Goal: Task Accomplishment & Management: Use online tool/utility

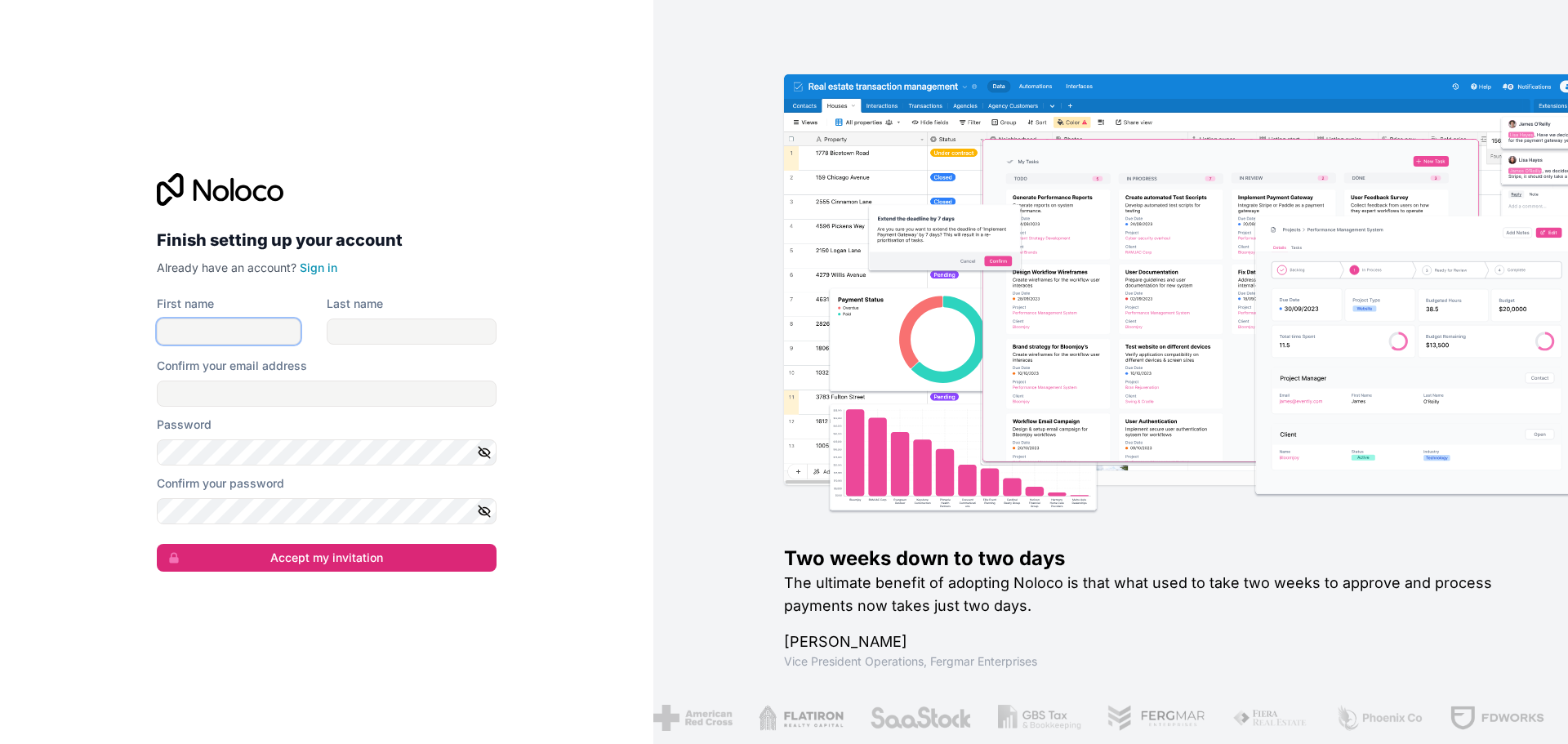
click at [215, 330] on input "First name" at bounding box center [228, 331] width 144 height 26
type input "[PERSON_NAME]"
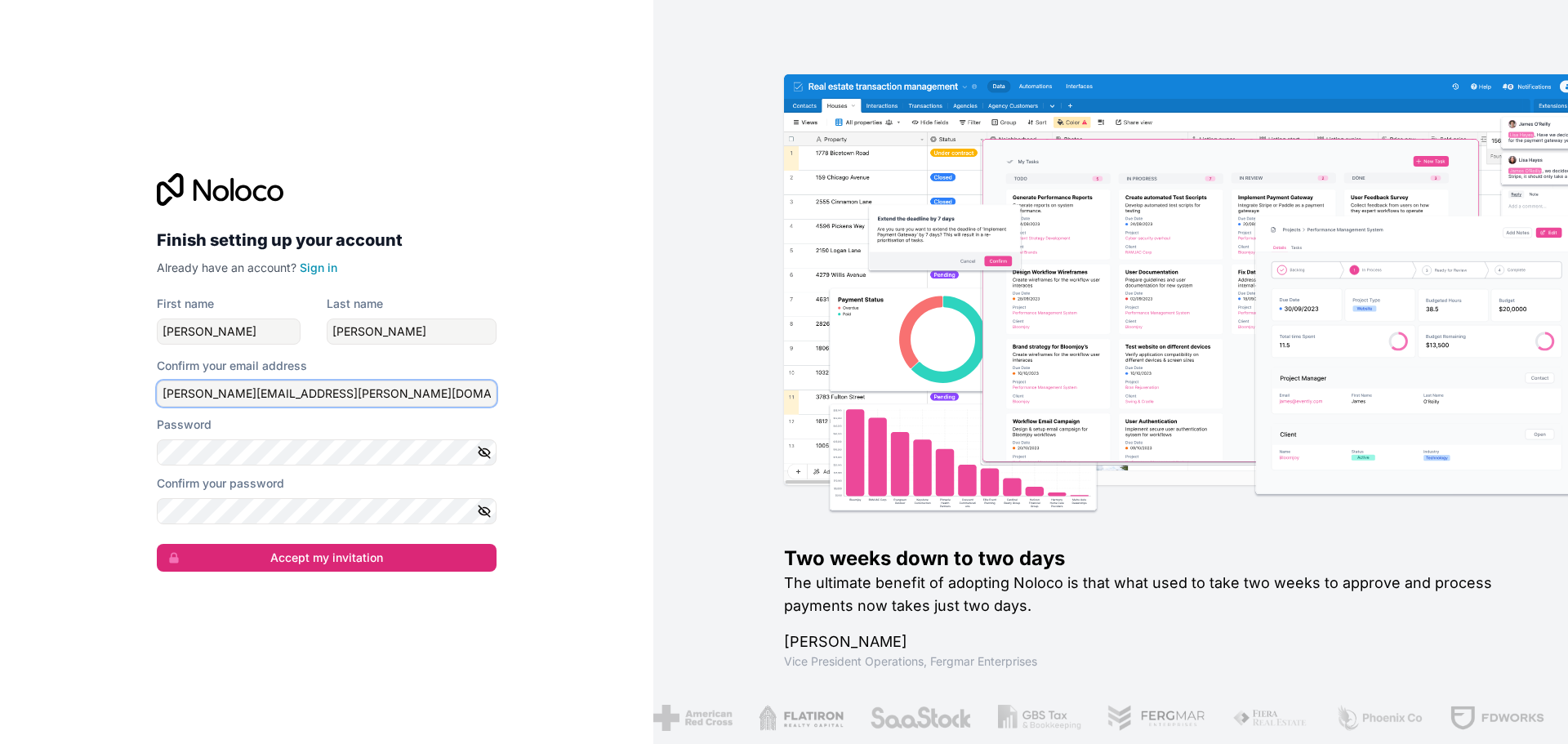
type input "[PERSON_NAME][EMAIL_ADDRESS][PERSON_NAME][DOMAIN_NAME]"
click at [484, 446] on icon "button" at bounding box center [484, 452] width 15 height 15
click at [483, 516] on icon "button" at bounding box center [484, 511] width 15 height 15
click at [96, 446] on div "Finish setting up your account Already have an account? Sign in First name [PER…" at bounding box center [326, 372] width 654 height 744
click at [551, 469] on div "Finish setting up your account Already have an account? Sign in First name [PER…" at bounding box center [326, 372] width 654 height 744
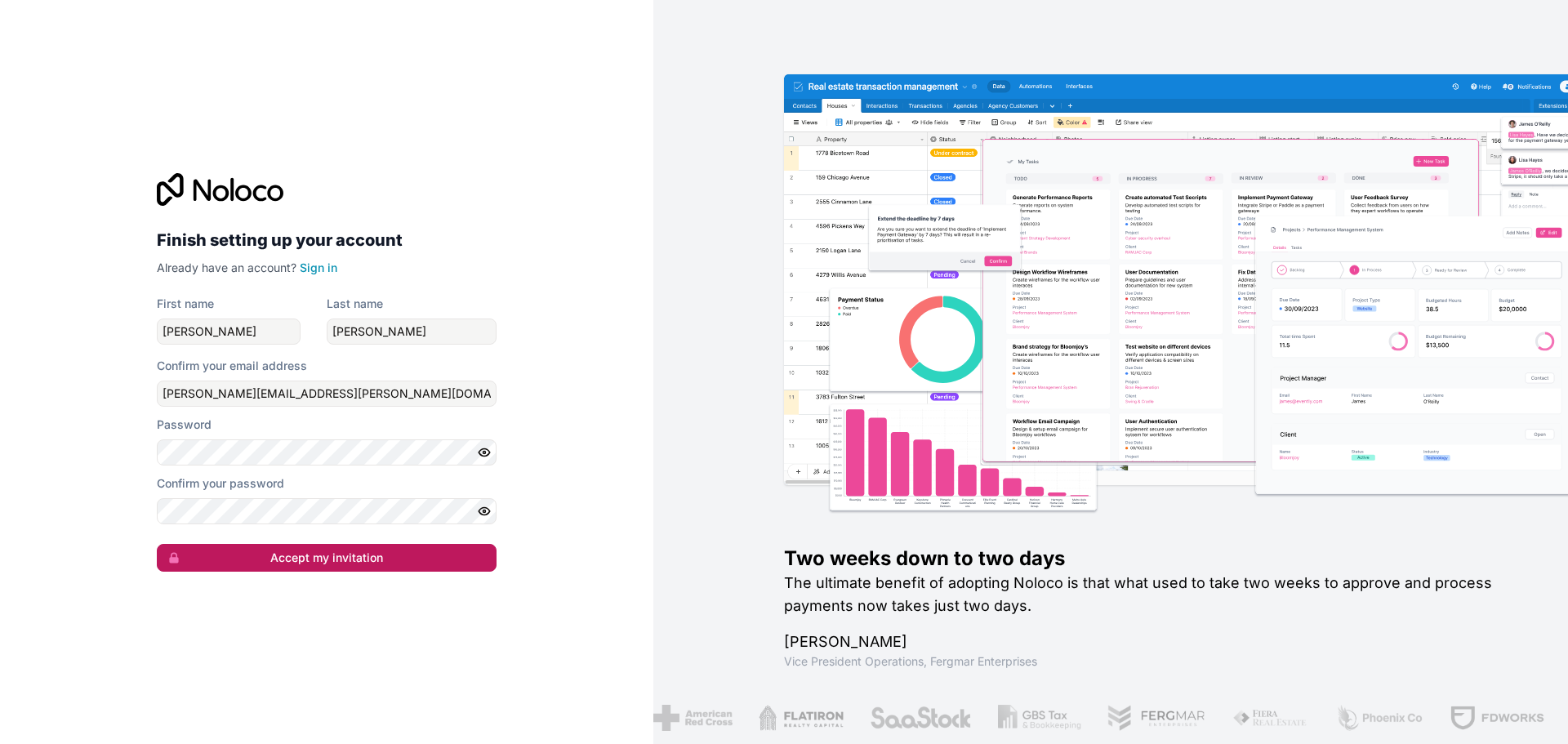
click at [295, 561] on button "Accept my invitation" at bounding box center [326, 558] width 340 height 27
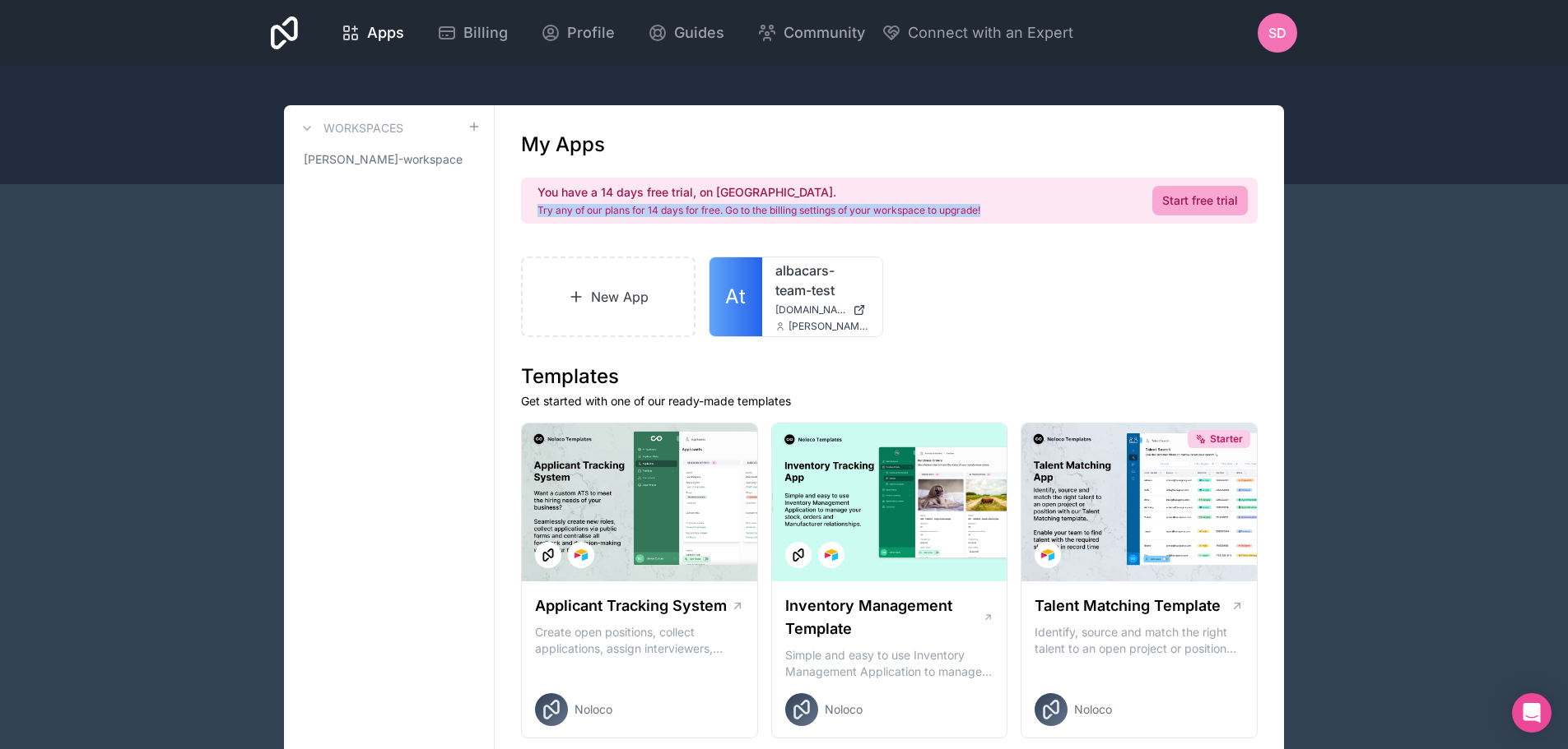
drag, startPoint x: 537, startPoint y: 208, endPoint x: 1005, endPoint y: 210, distance: 468.0
click at [1005, 210] on div "You have a 14 days free trial, on [GEOGRAPHIC_DATA]. Try any of our plans for 1…" at bounding box center [890, 200] width 737 height 46
click at [980, 264] on div "New App At albacars-team-test [DOMAIN_NAME] [PERSON_NAME][EMAIL_ADDRESS][DOMAIN…" at bounding box center [890, 297] width 737 height 81
click at [605, 300] on link "New App" at bounding box center [608, 297] width 175 height 81
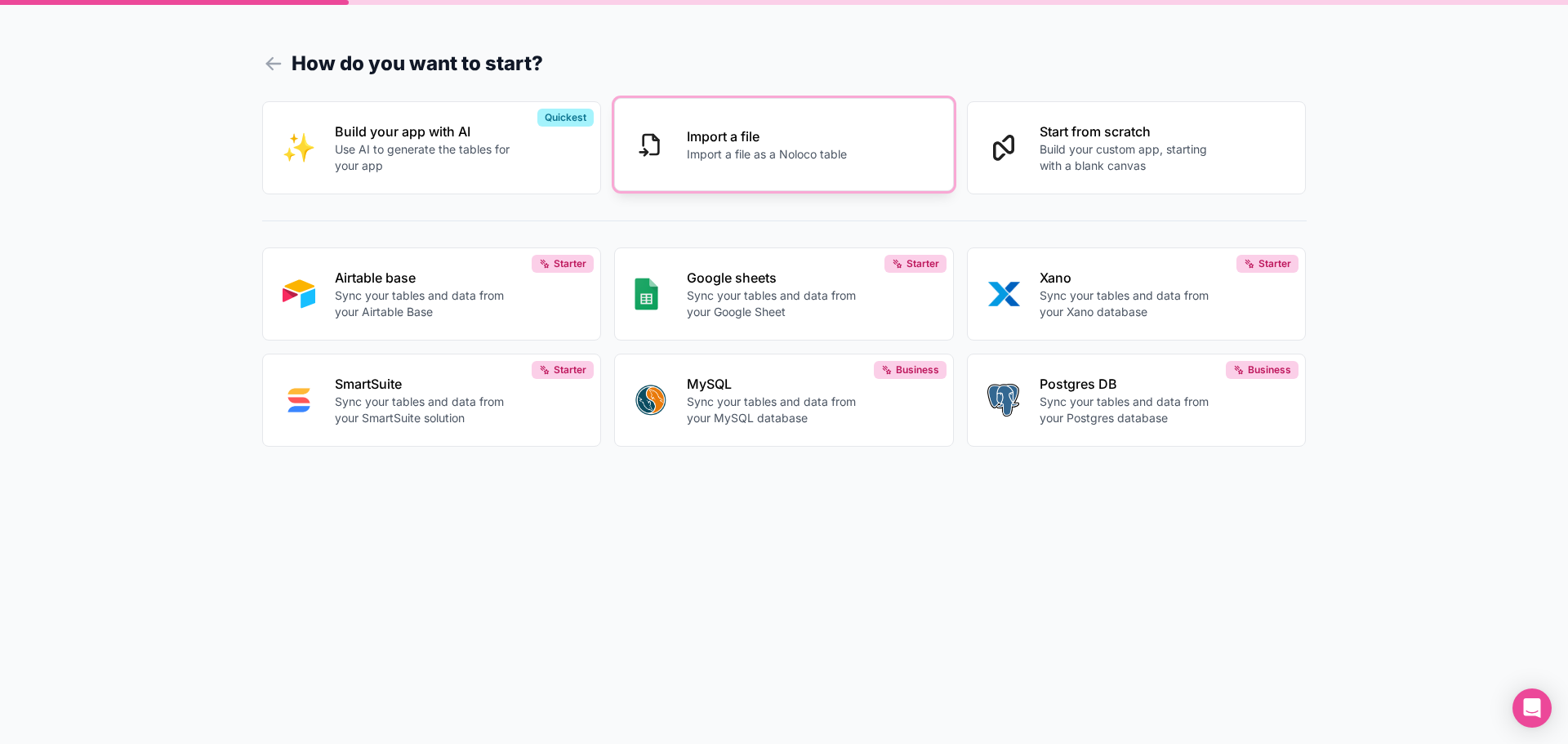
click at [761, 158] on p "Import a file as a Noloco table" at bounding box center [766, 154] width 160 height 17
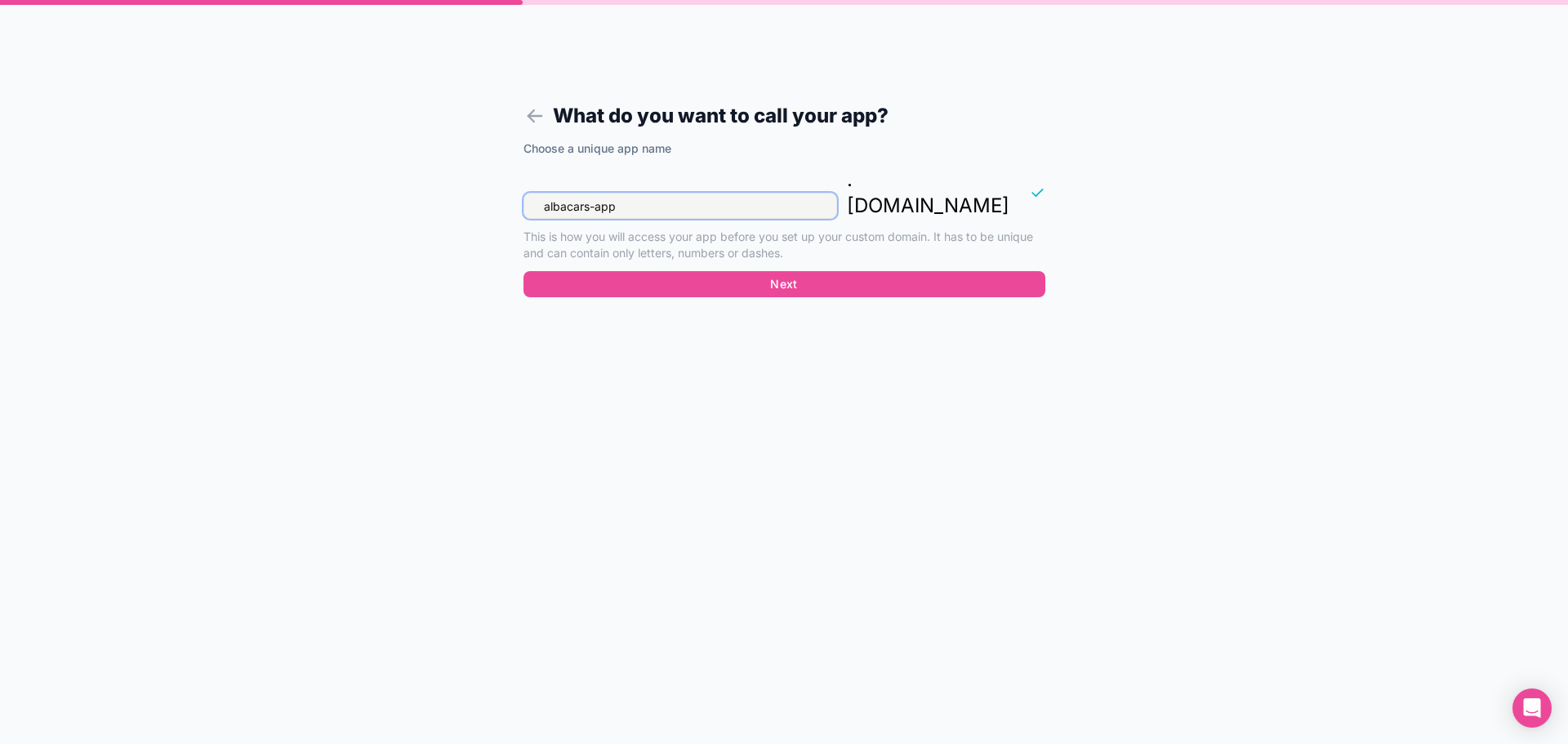
drag, startPoint x: 635, startPoint y: 184, endPoint x: 528, endPoint y: 181, distance: 107.0
click at [528, 193] on input "albacars-app" at bounding box center [680, 206] width 314 height 26
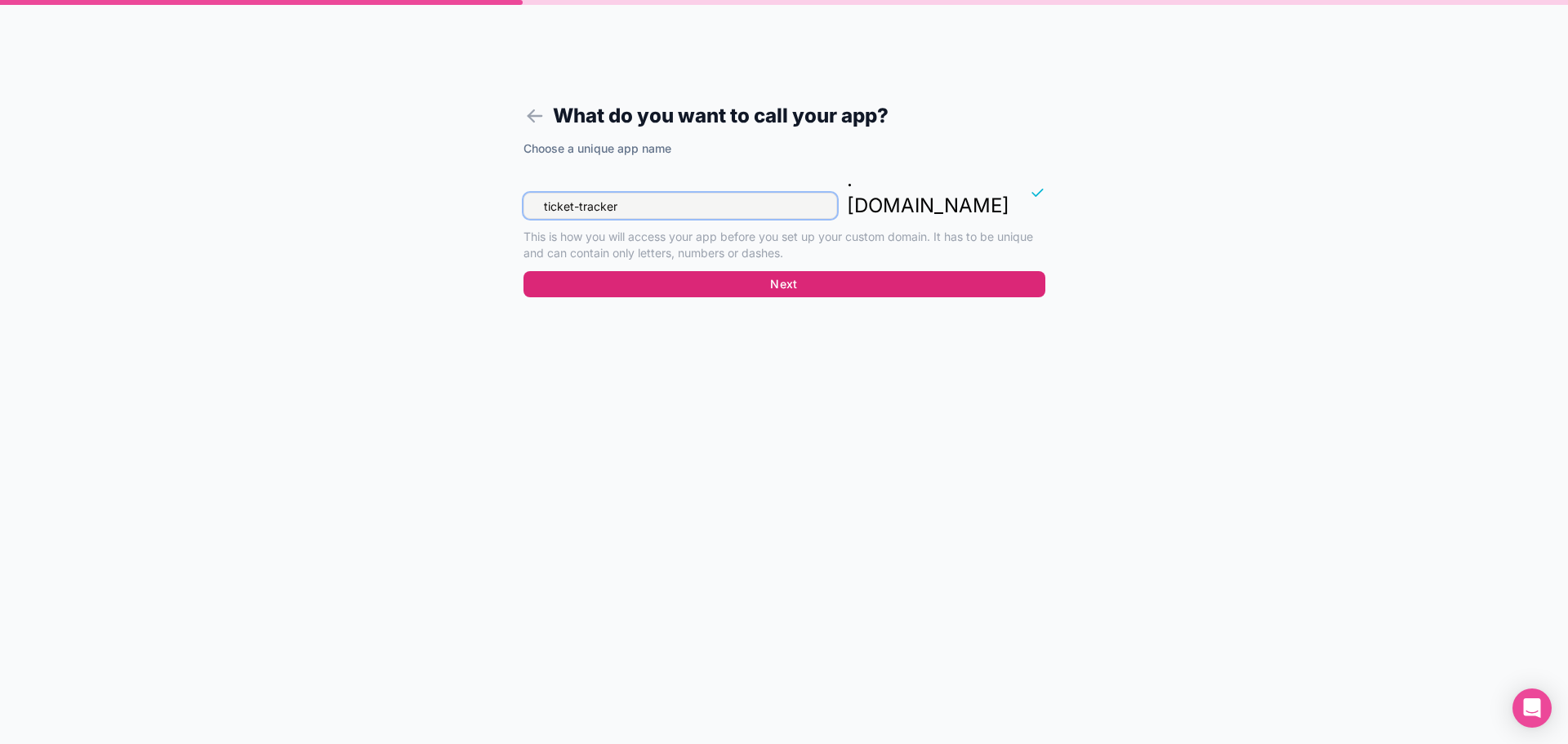
type input "ticket-tracker"
click at [734, 272] on button "Next" at bounding box center [784, 284] width 522 height 26
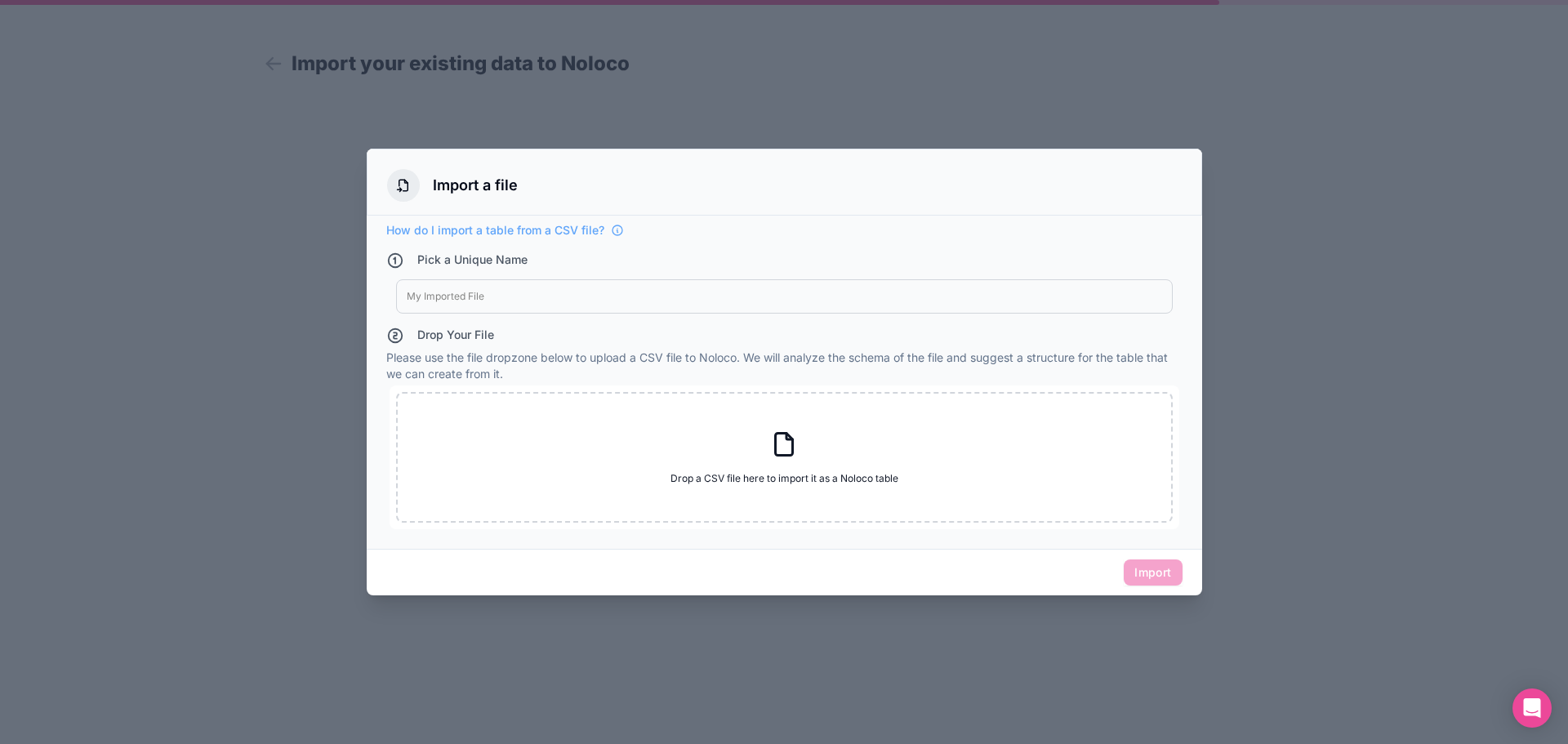
click at [572, 295] on div at bounding box center [784, 296] width 756 height 13
click at [611, 336] on div "Drop Your File" at bounding box center [784, 337] width 797 height 23
click at [773, 434] on icon at bounding box center [784, 444] width 29 height 29
type input "C:\fakepath\Grid view.csv"
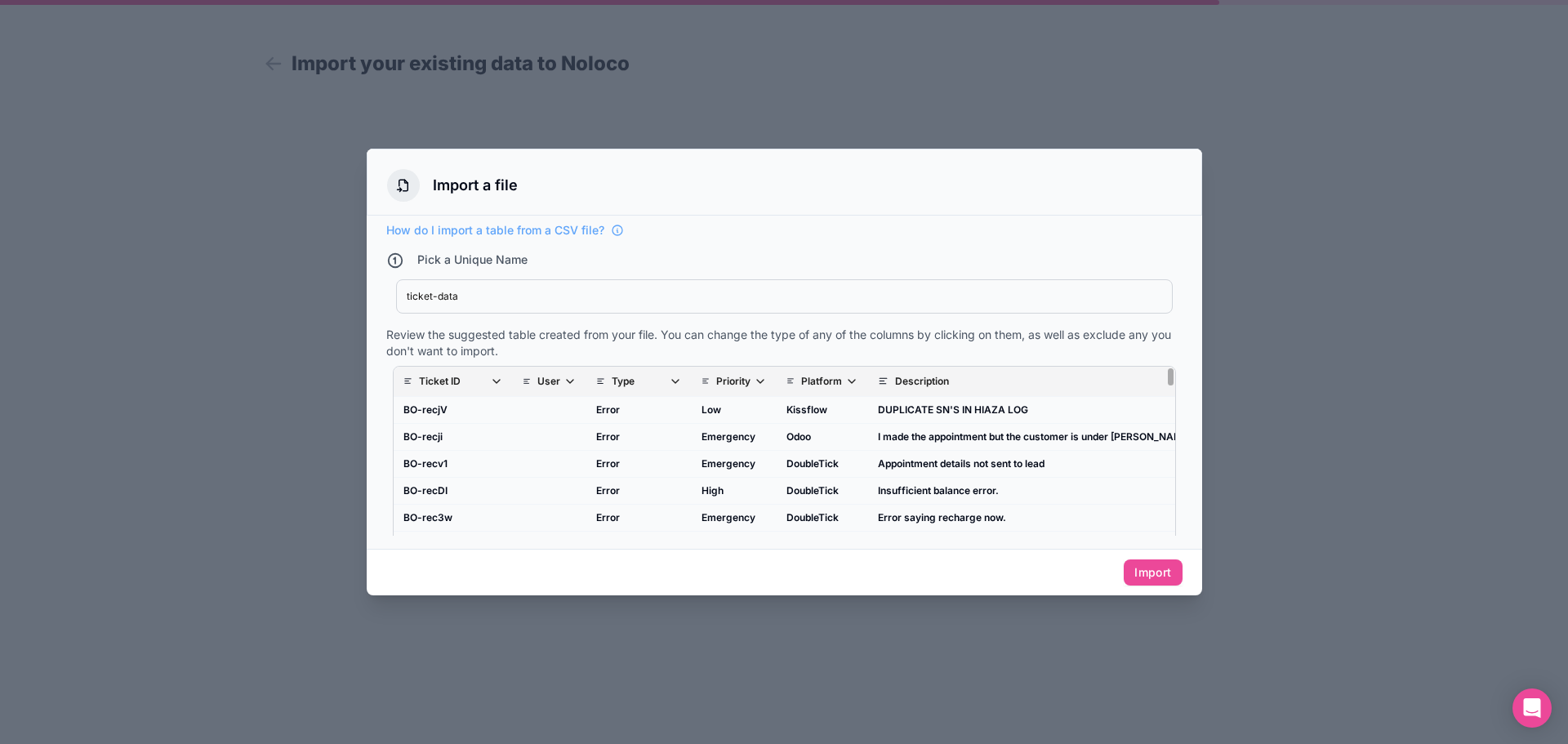
click at [492, 297] on div "ticket-data" at bounding box center [784, 296] width 756 height 13
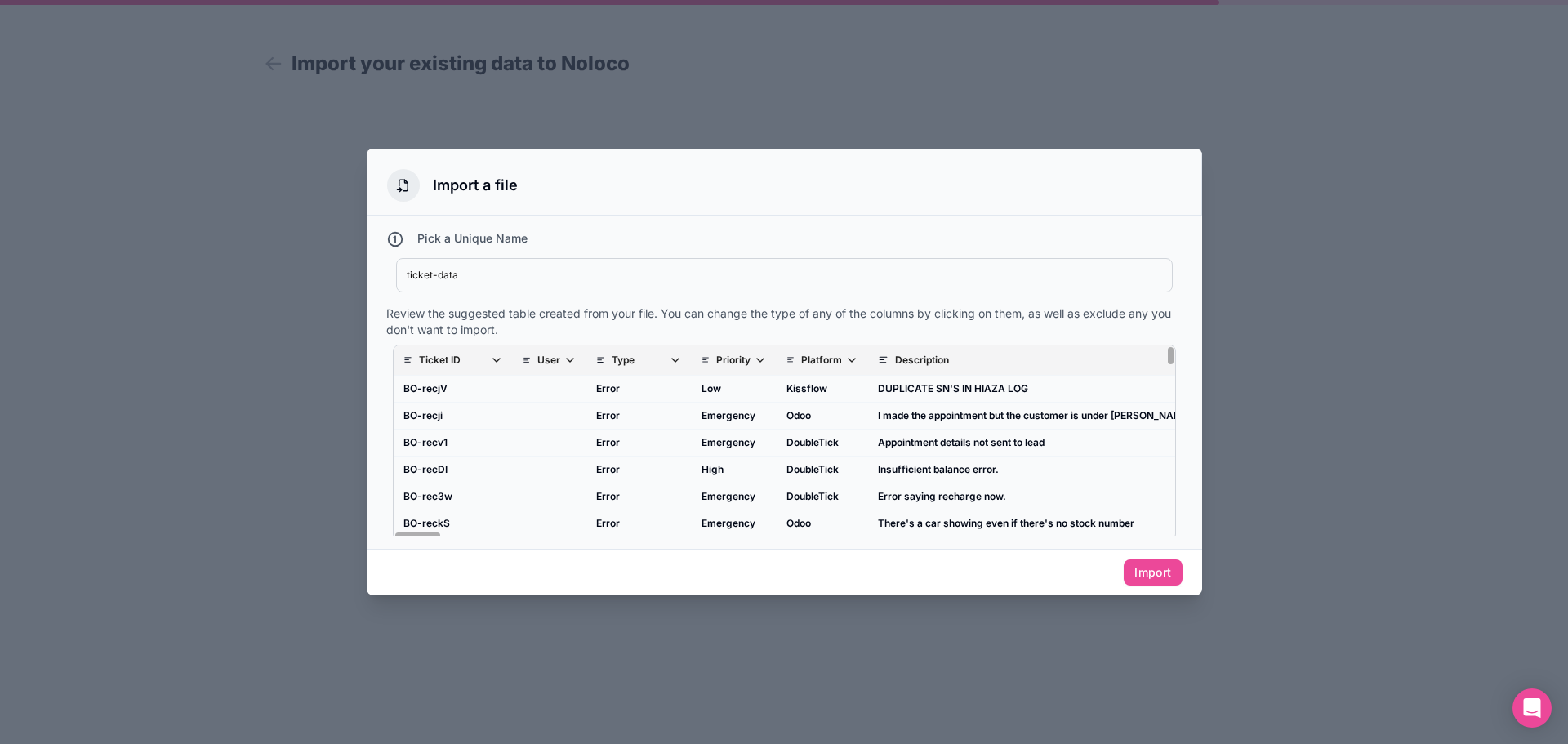
scroll to position [32, 0]
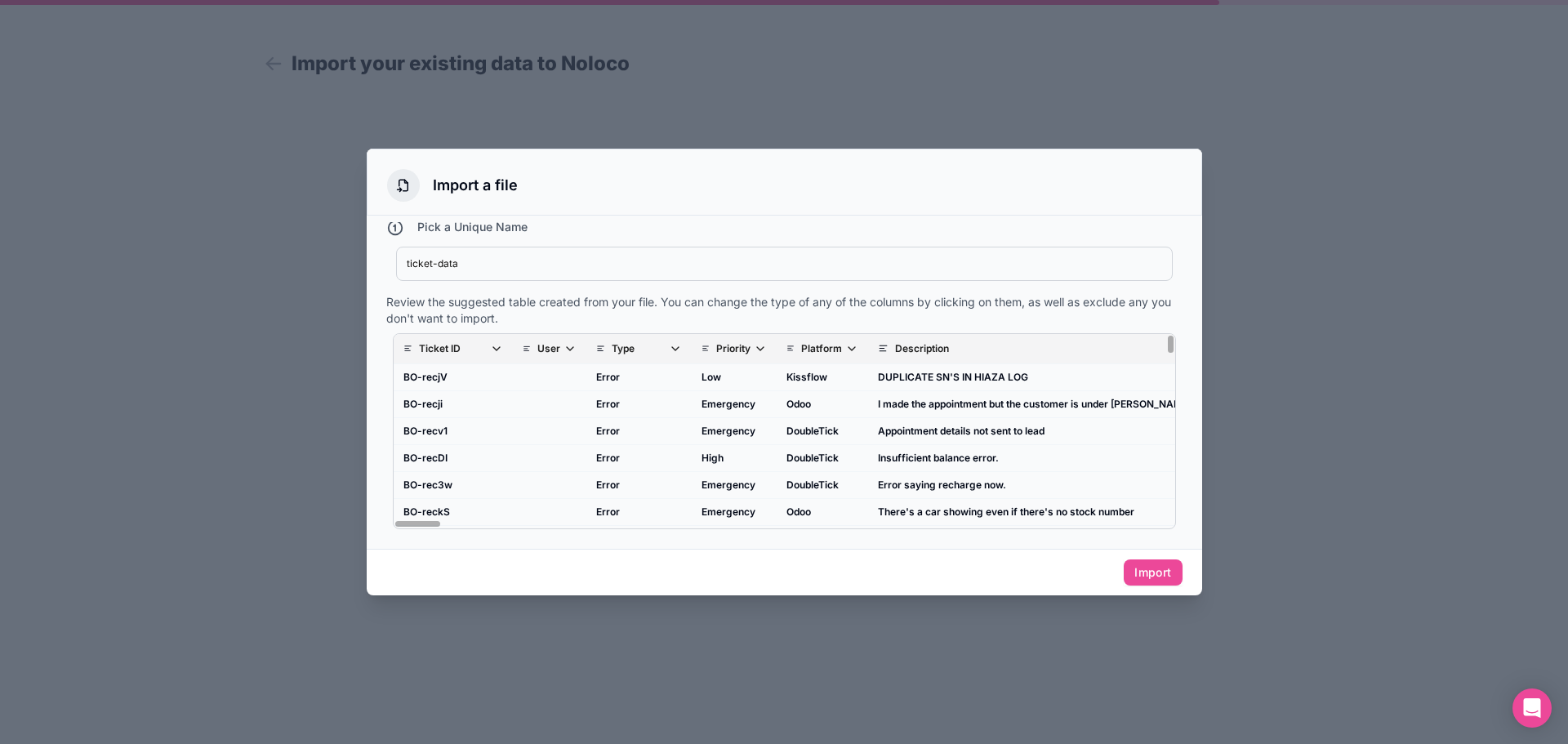
click at [434, 267] on div "ticket-data" at bounding box center [784, 264] width 756 height 13
type div "ticket-data"
click at [468, 264] on div "ticketData" at bounding box center [784, 264] width 756 height 13
drag, startPoint x: 462, startPoint y: 265, endPoint x: 399, endPoint y: 263, distance: 63.0
click at [399, 263] on div "ticketData ticketData" at bounding box center [784, 264] width 777 height 34
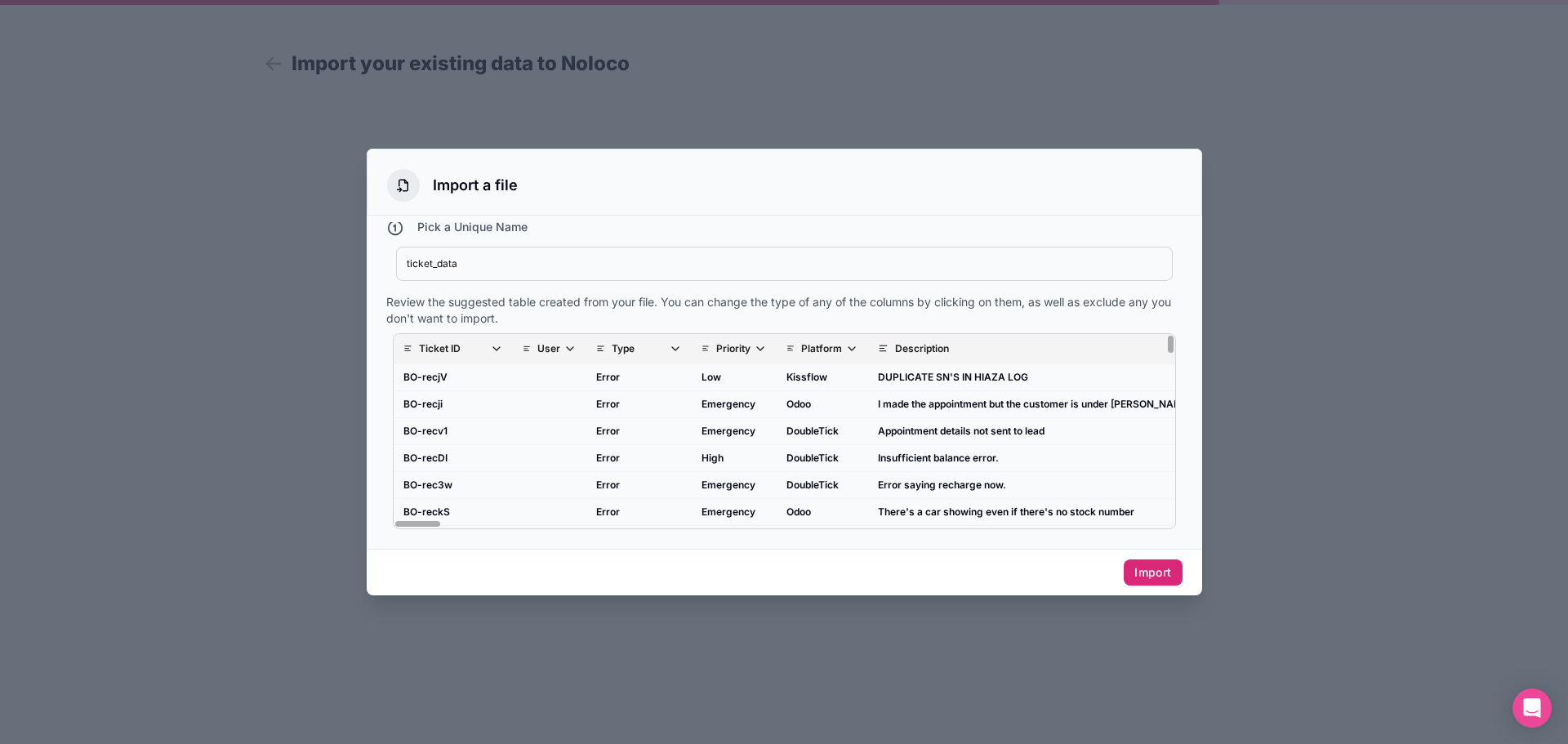
click at [1148, 575] on button "Import" at bounding box center [1152, 572] width 58 height 26
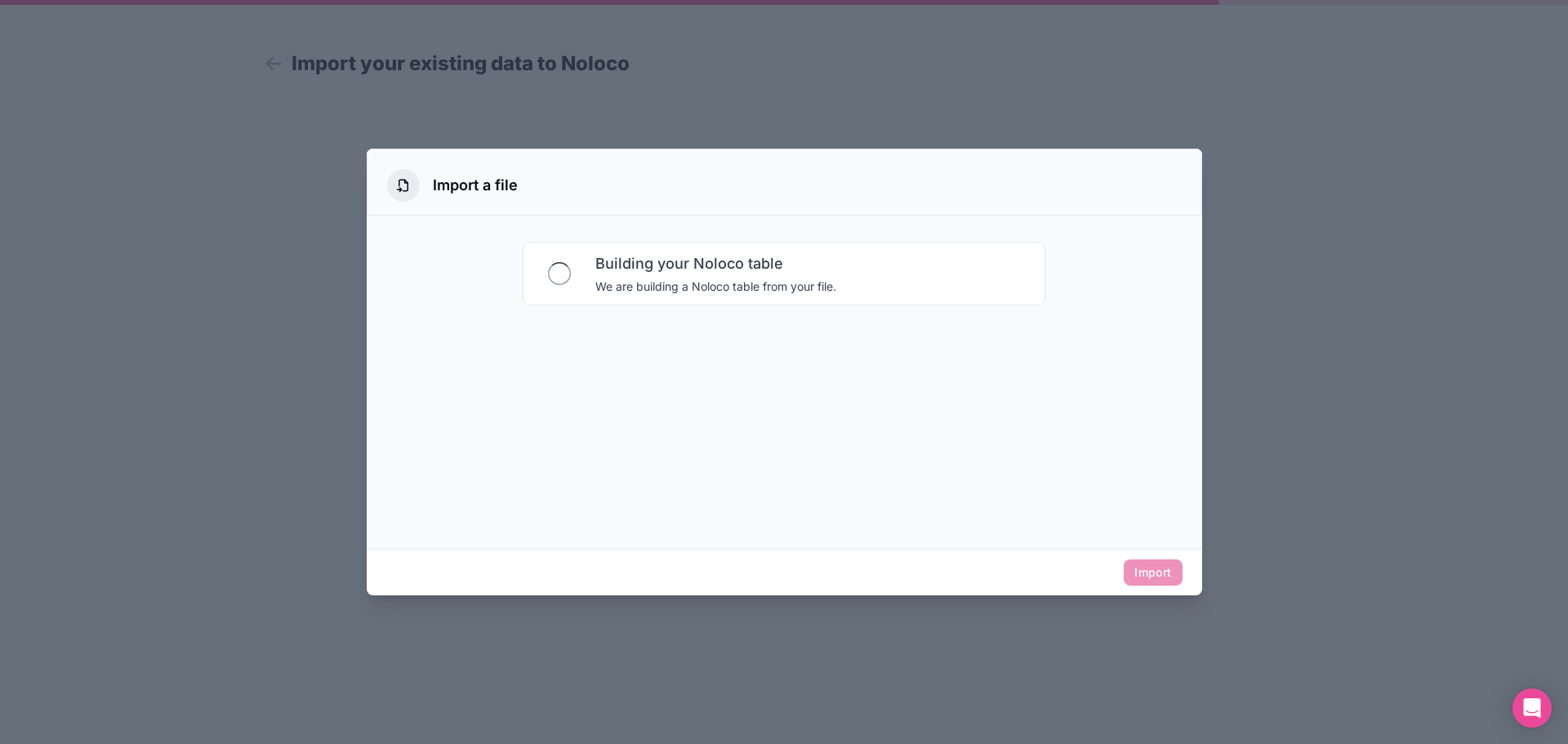
scroll to position [0, 0]
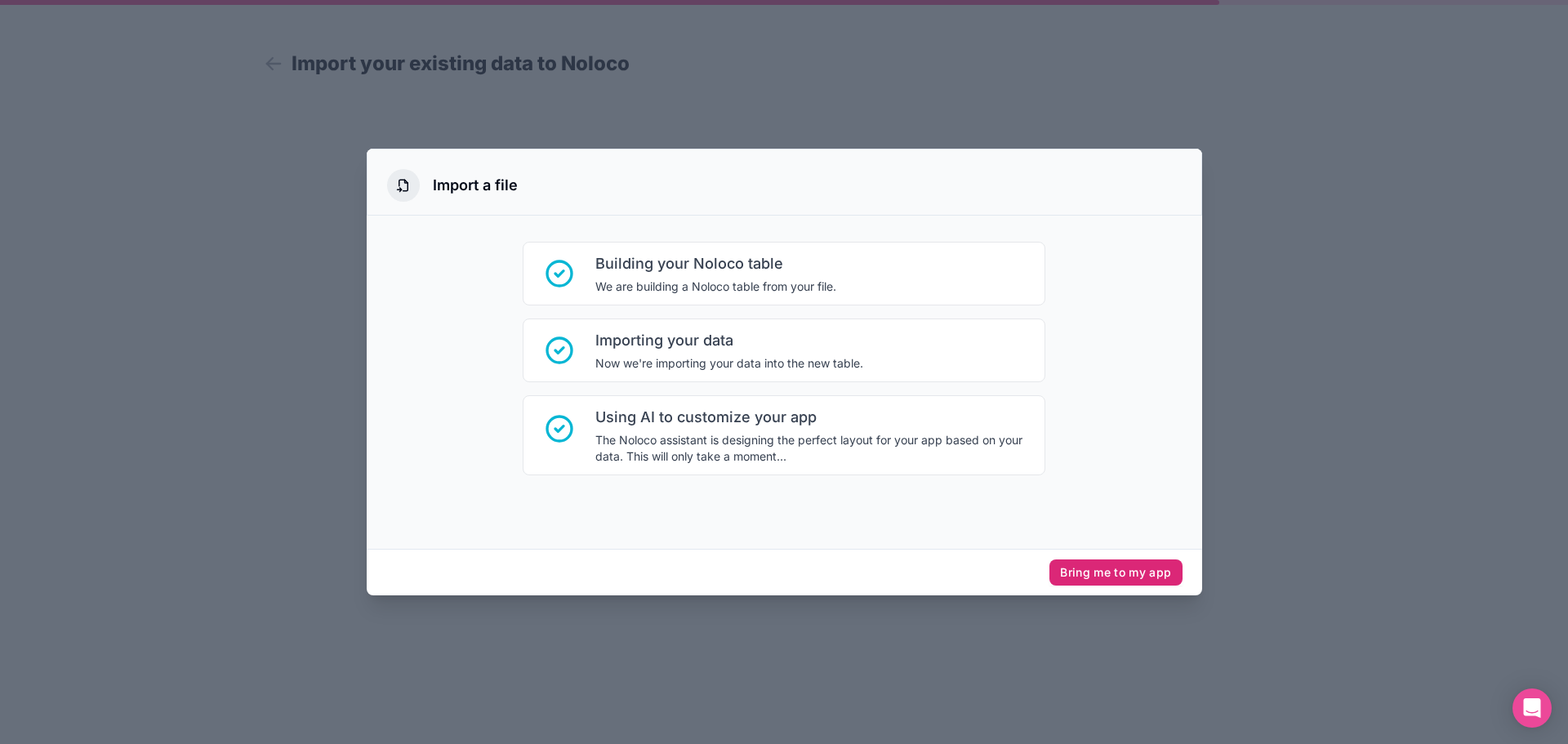
click at [1091, 572] on button "Bring me to my app" at bounding box center [1115, 572] width 132 height 26
